Goal: Task Accomplishment & Management: Manage account settings

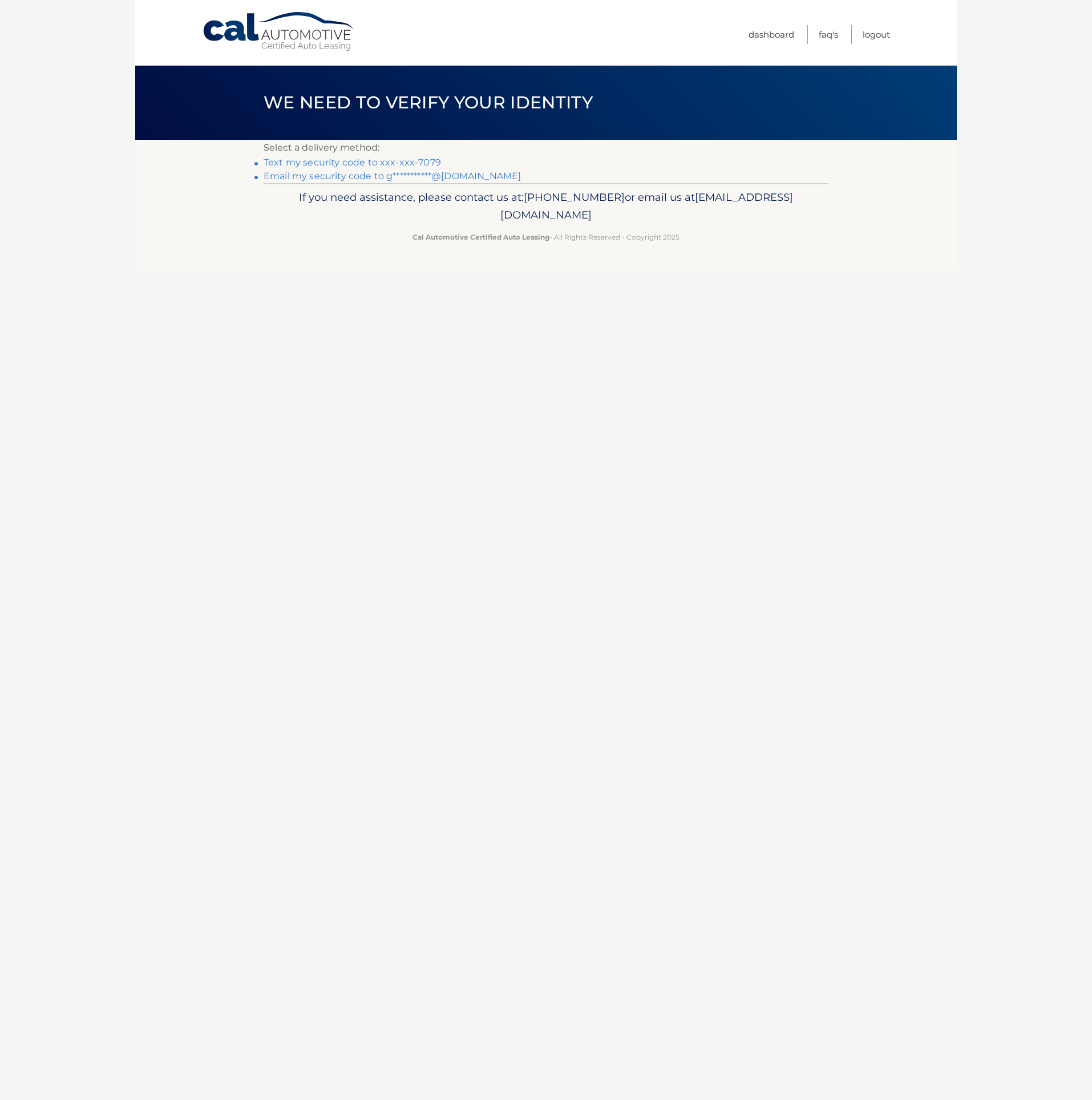
click at [401, 163] on link "Text my security code to xxx-xxx-7079" at bounding box center [352, 162] width 178 height 11
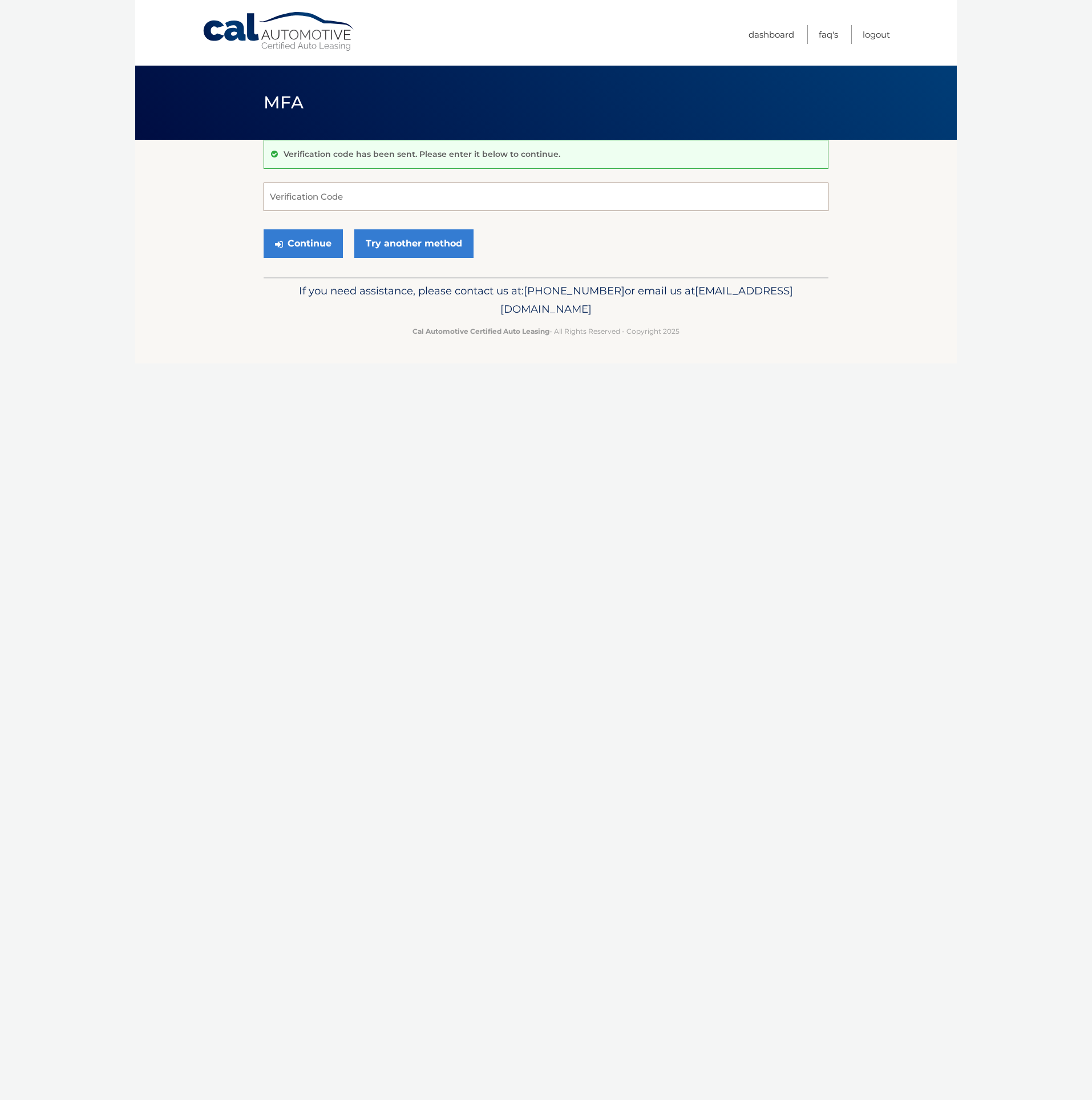
click at [417, 196] on input "Verification Code" at bounding box center [546, 197] width 565 height 28
paste input "936825"
type input "936825"
click at [317, 247] on button "Continue" at bounding box center [303, 243] width 79 height 28
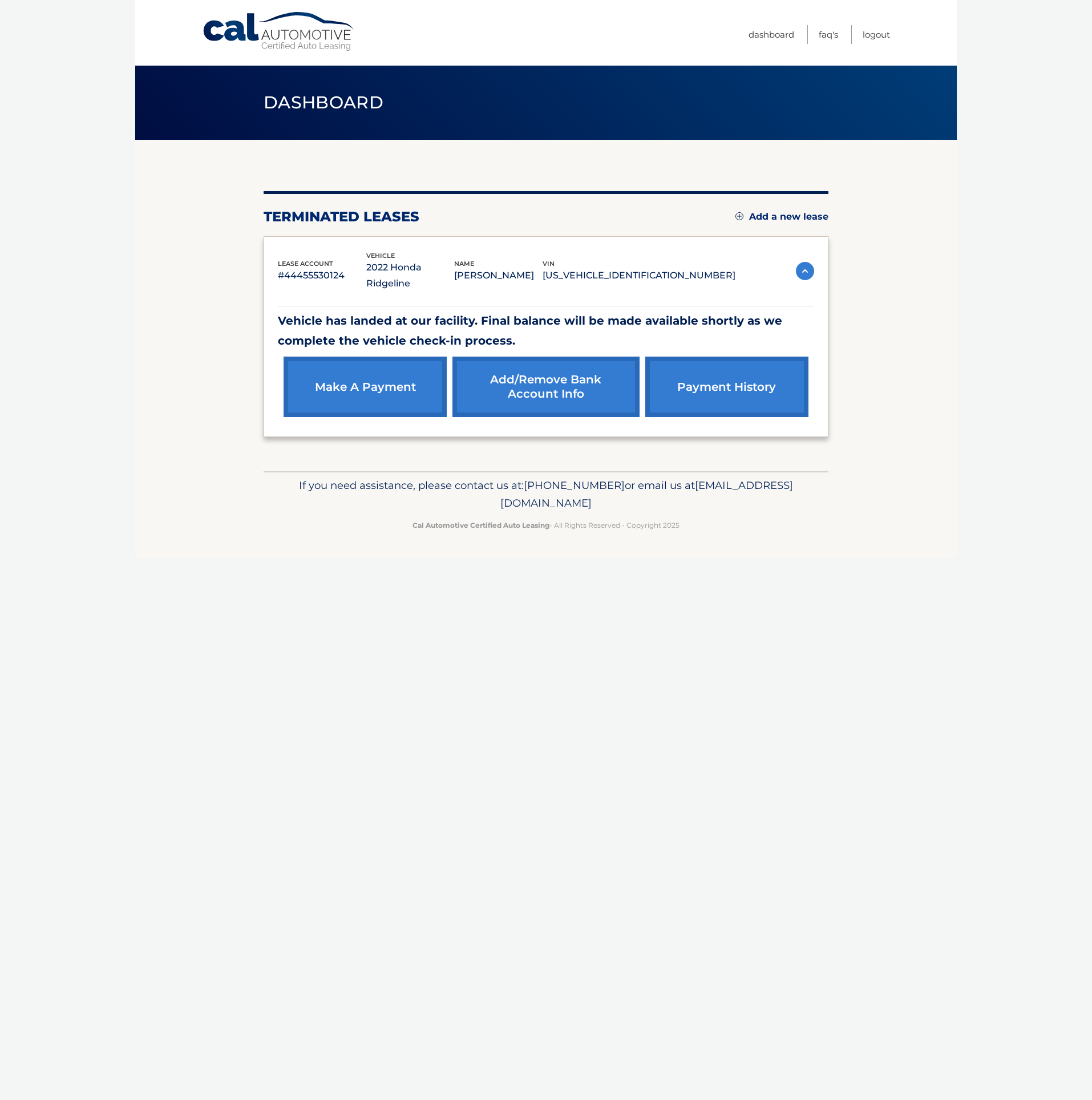
click at [906, 251] on section "You are registered for this site, but you haven't enrolled in online payments. …" at bounding box center [546, 305] width 821 height 331
click at [616, 373] on link "Add/Remove bank account info" at bounding box center [546, 387] width 187 height 61
click at [754, 390] on link "payment history" at bounding box center [727, 387] width 163 height 61
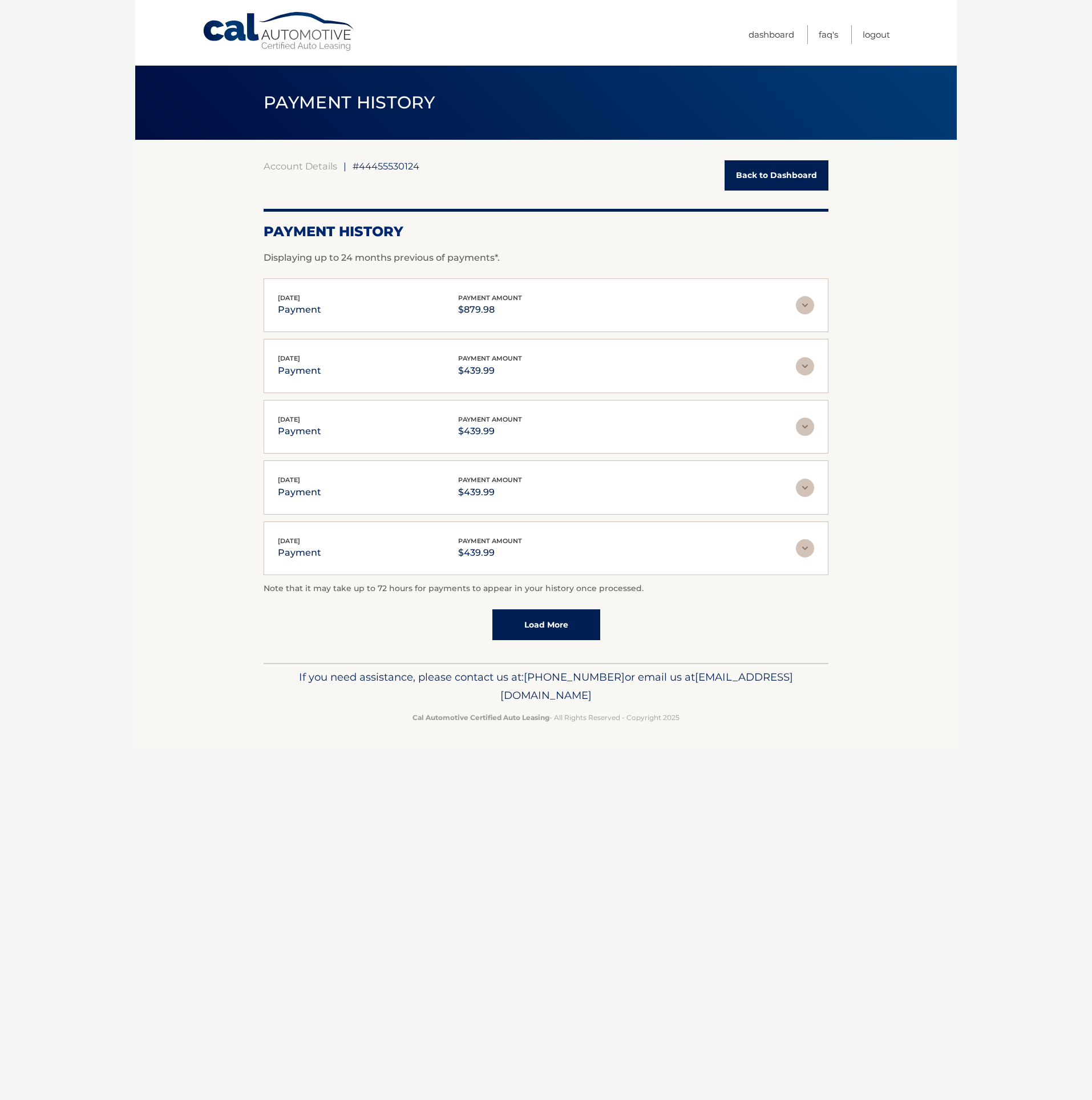
click at [810, 314] on img at bounding box center [805, 305] width 18 height 18
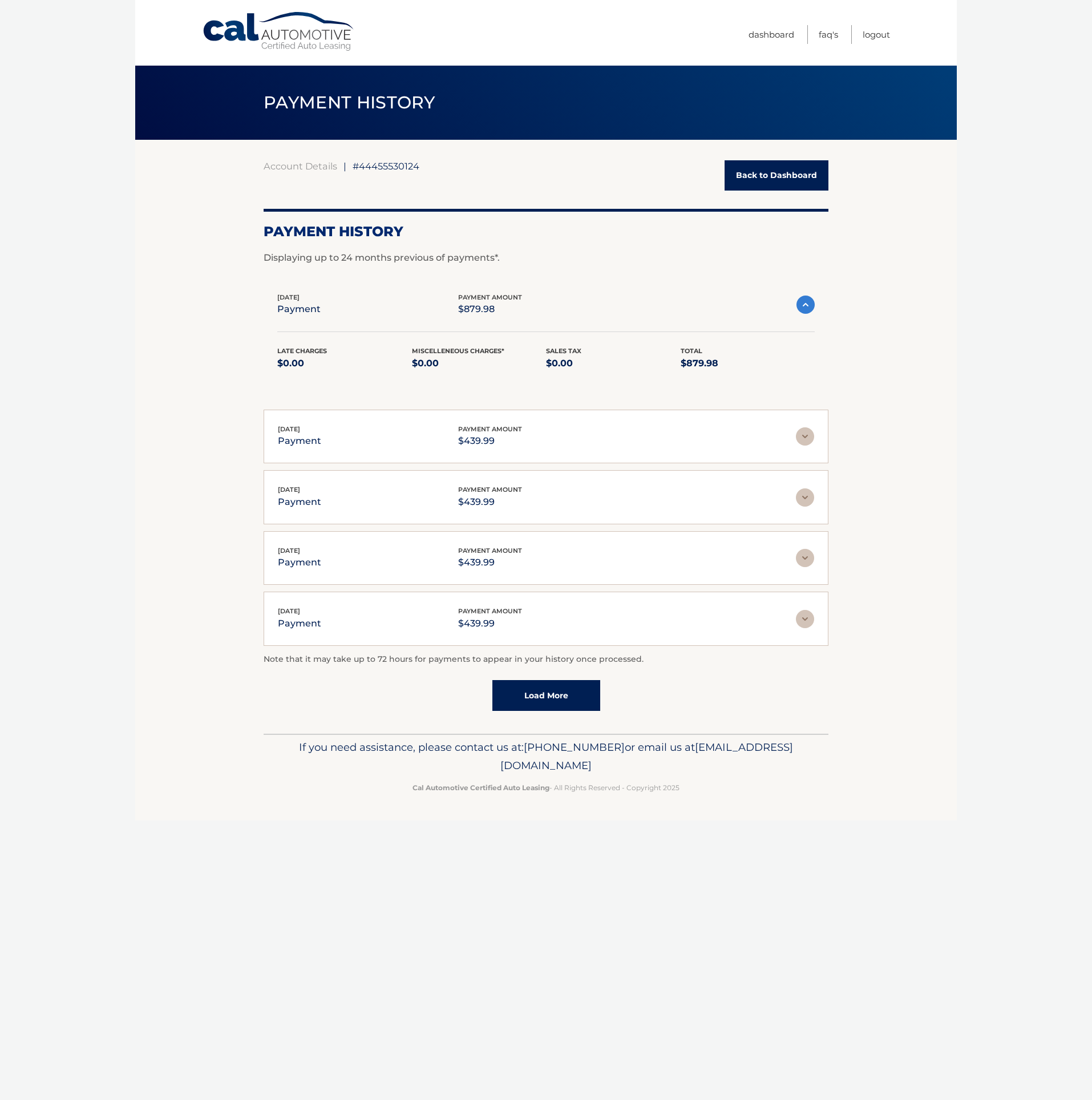
click at [811, 303] on img at bounding box center [805, 305] width 18 height 18
